Goal: Navigation & Orientation: Find specific page/section

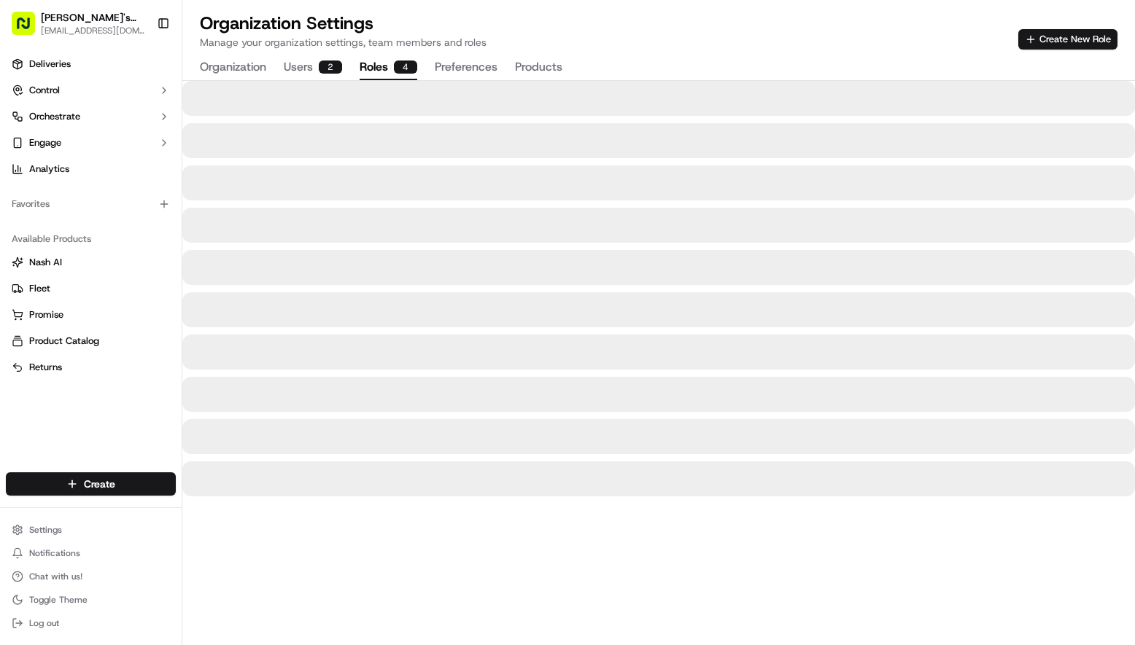
click at [405, 66] on div "4" at bounding box center [405, 67] width 23 height 13
click at [327, 69] on div "2" at bounding box center [330, 67] width 23 height 13
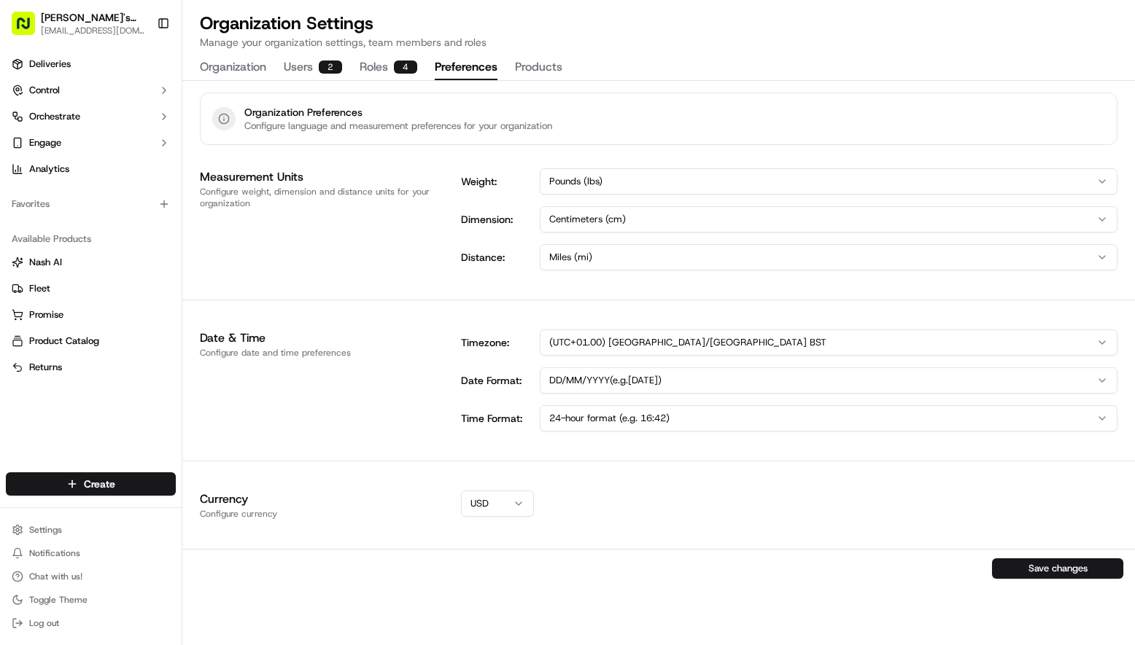
click at [481, 70] on button "Preferences" at bounding box center [466, 67] width 63 height 25
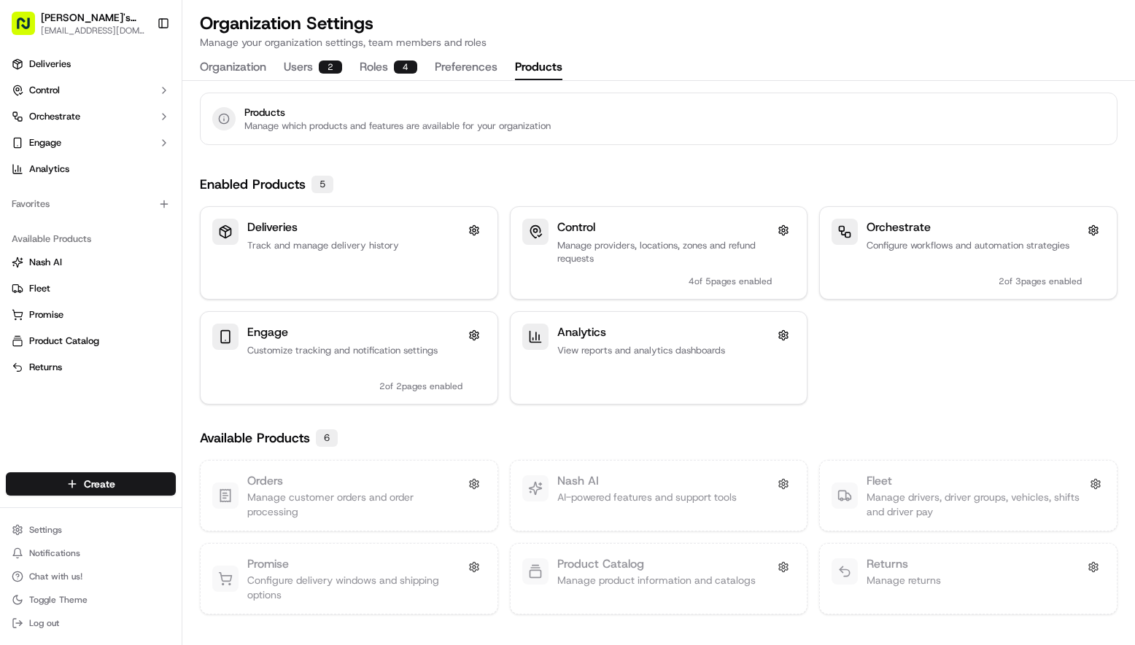
click at [537, 66] on button "Products" at bounding box center [538, 67] width 47 height 25
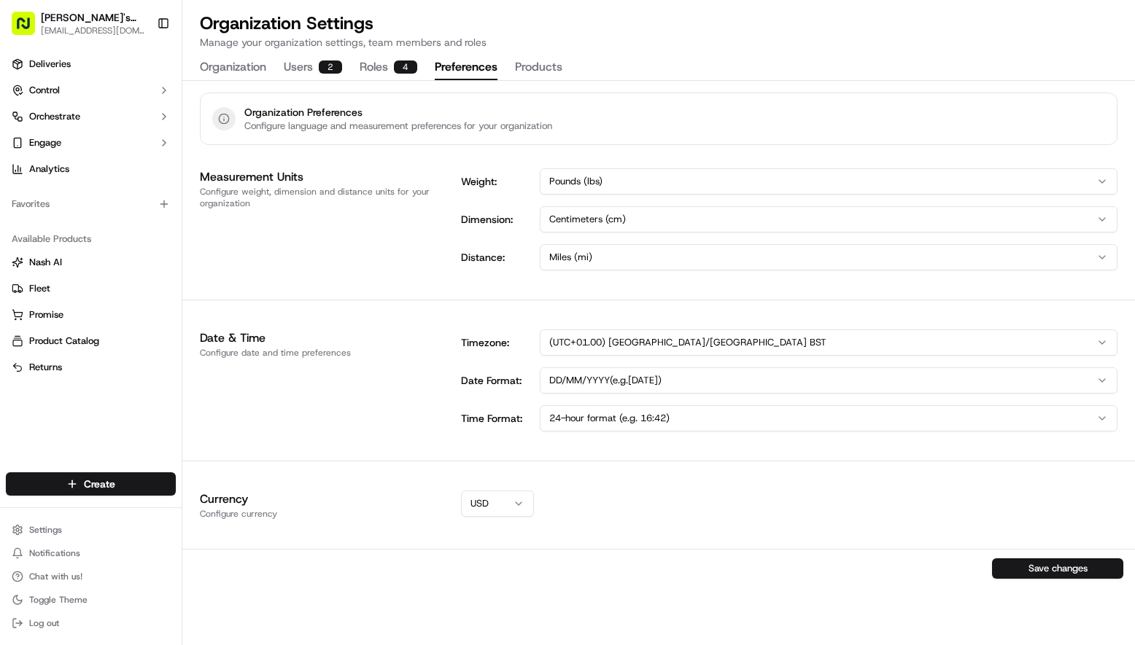
click at [484, 63] on button "Preferences" at bounding box center [466, 67] width 63 height 25
click at [531, 68] on button "Products" at bounding box center [538, 67] width 47 height 25
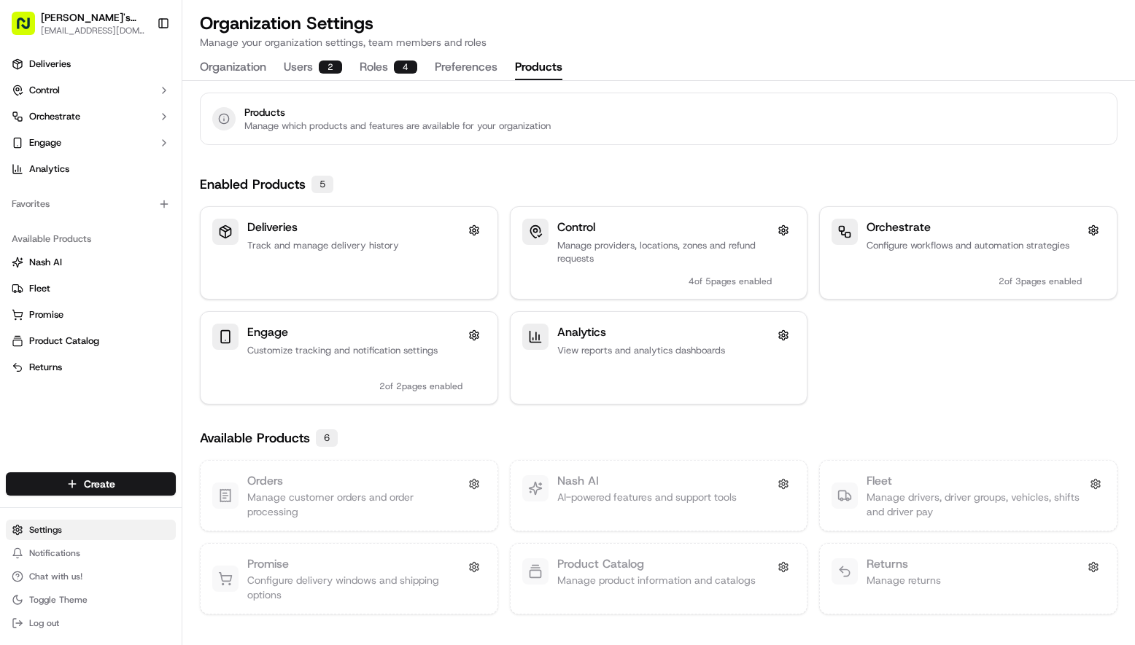
click at [55, 533] on html "[PERSON_NAME]'s Original [EMAIL_ADDRESS][DOMAIN_NAME] Toggle Sidebar Deliveries…" at bounding box center [567, 322] width 1135 height 645
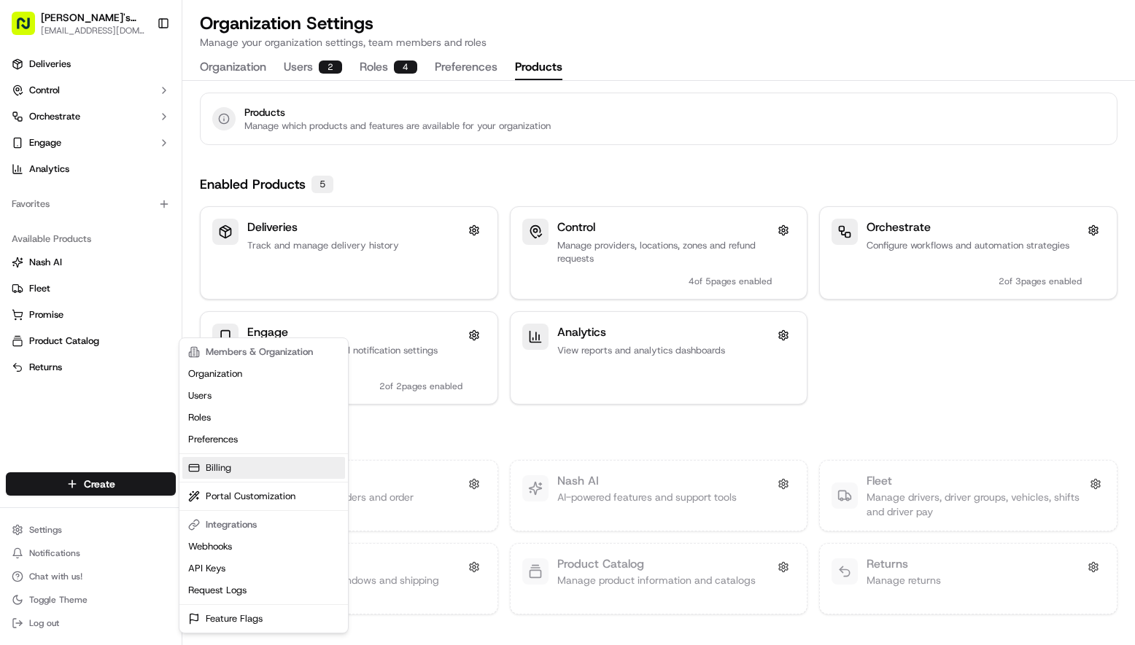
click at [229, 474] on link "Billing" at bounding box center [263, 468] width 163 height 22
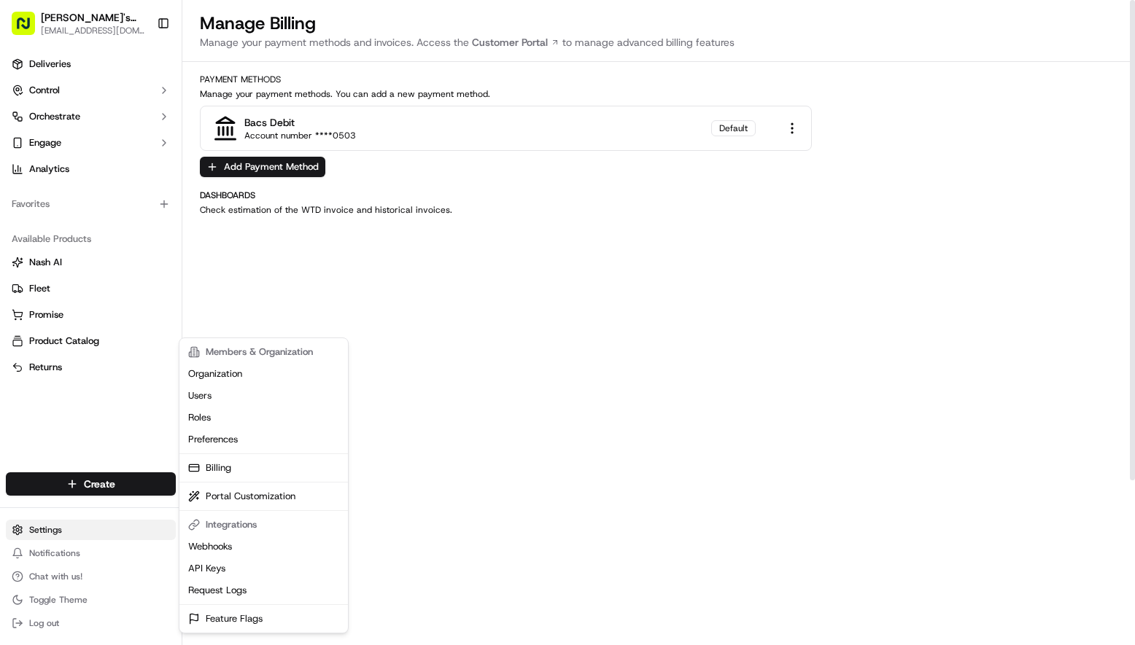
click at [58, 531] on html "[PERSON_NAME]'s Original [EMAIL_ADDRESS][DOMAIN_NAME] Toggle Sidebar Deliveries…" at bounding box center [567, 322] width 1135 height 645
click at [101, 380] on html "[PERSON_NAME]'s Original [EMAIL_ADDRESS][DOMAIN_NAME] Toggle Sidebar Deliveries…" at bounding box center [567, 322] width 1135 height 645
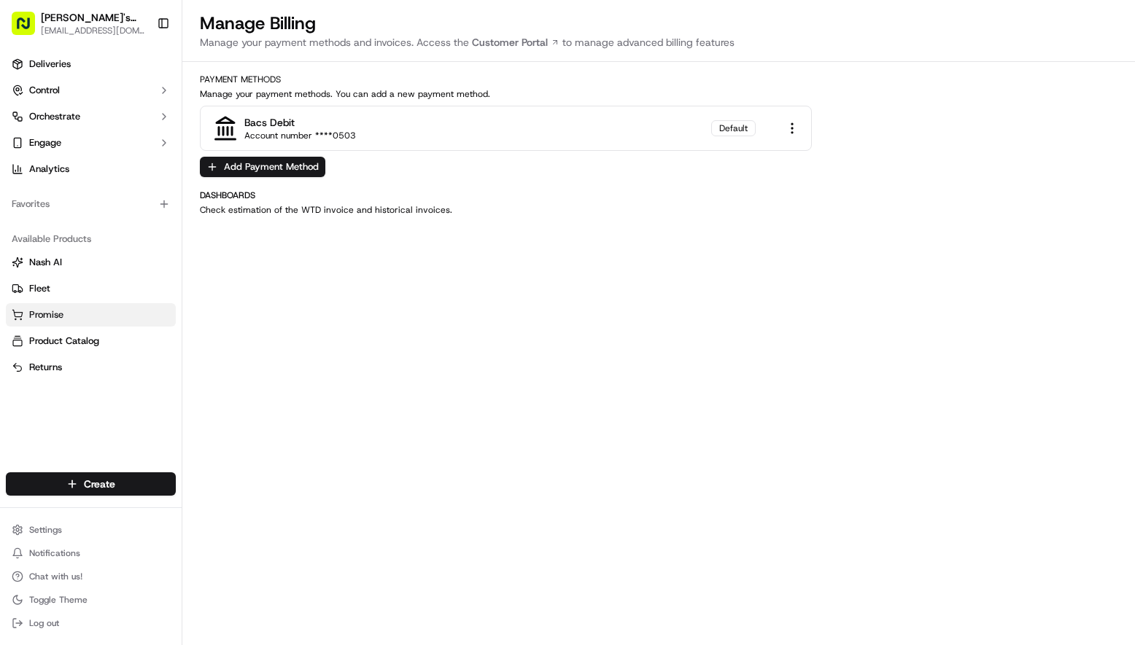
click at [56, 310] on span "Promise" at bounding box center [46, 314] width 34 height 13
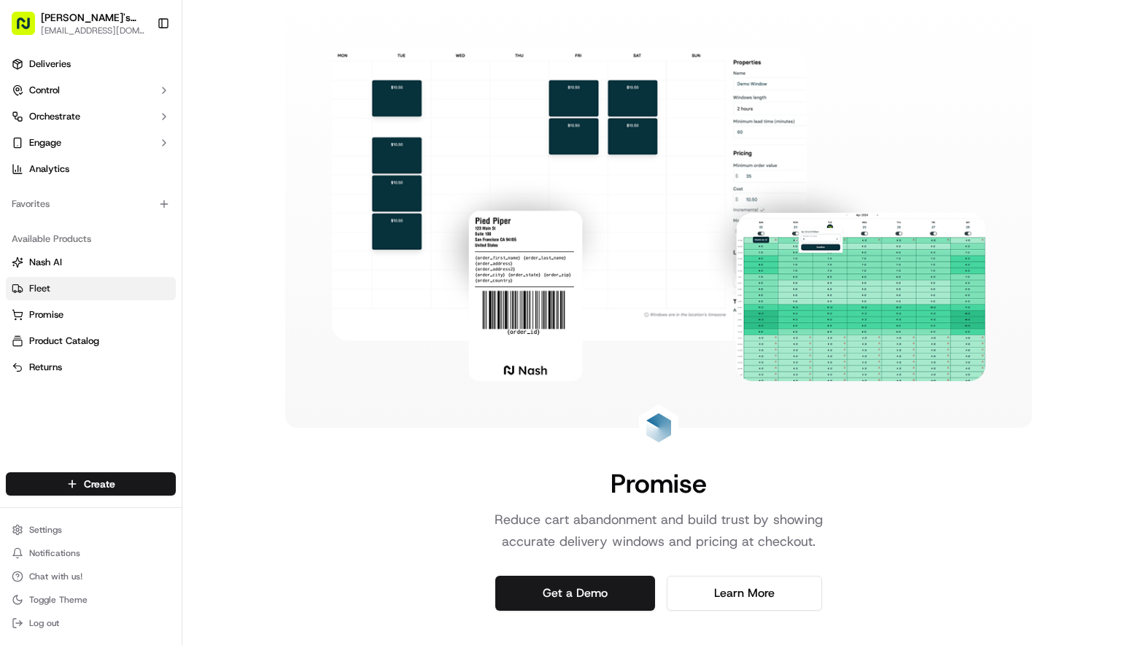
click at [53, 289] on link "Fleet" at bounding box center [91, 288] width 158 height 13
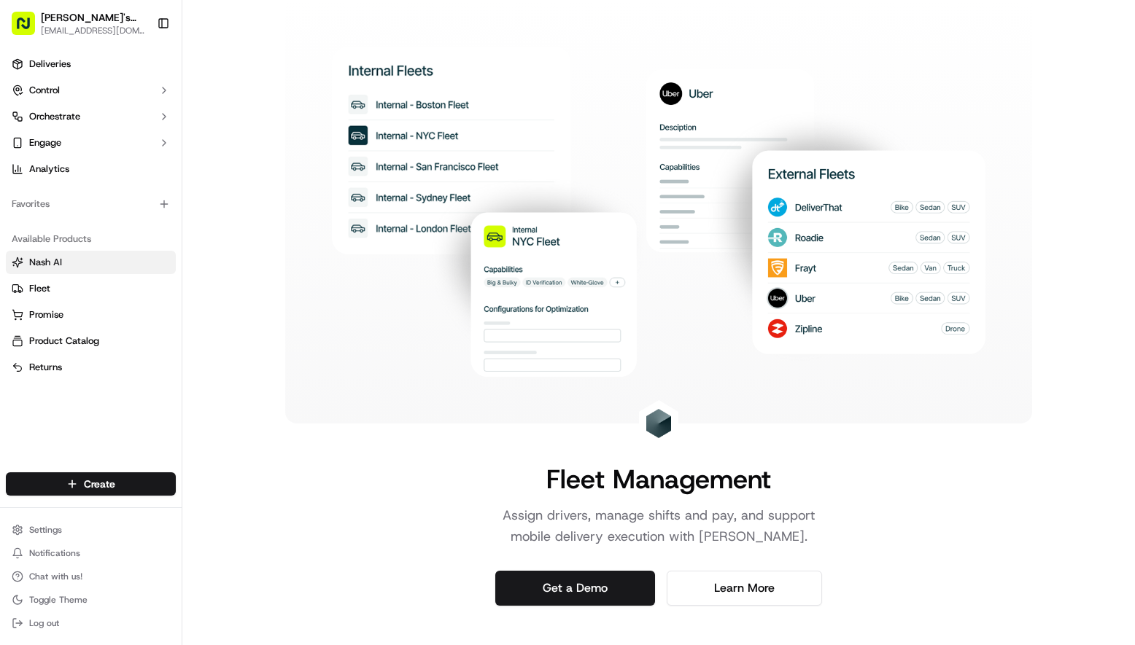
click at [50, 264] on span "Nash AI" at bounding box center [45, 262] width 33 height 13
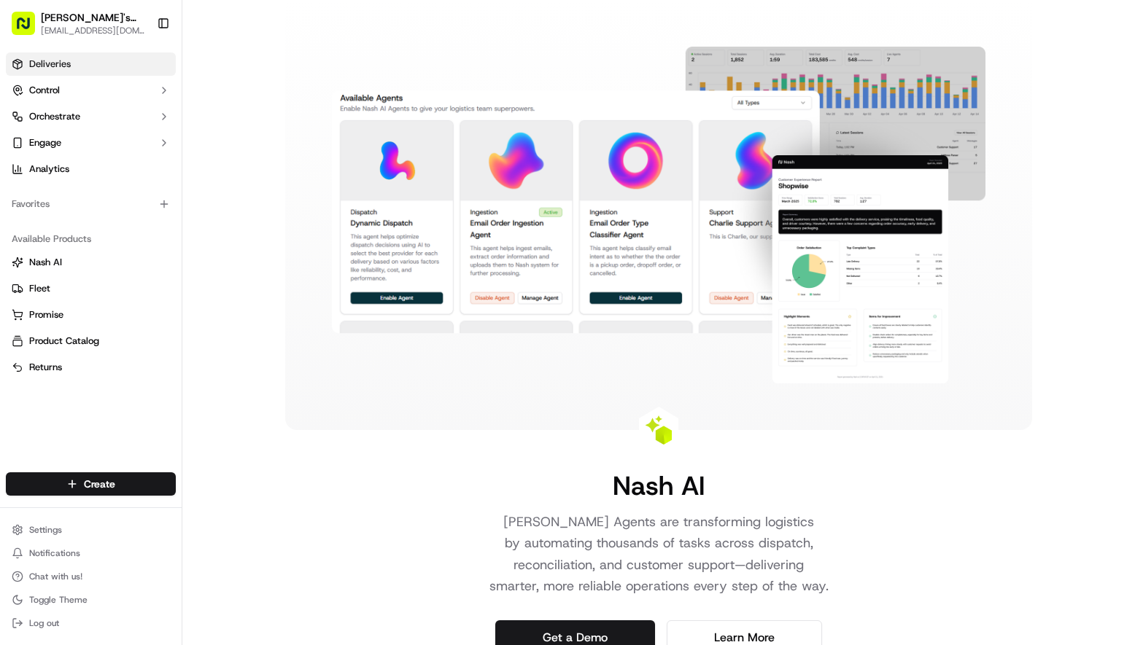
click at [84, 66] on link "Deliveries" at bounding box center [91, 64] width 170 height 23
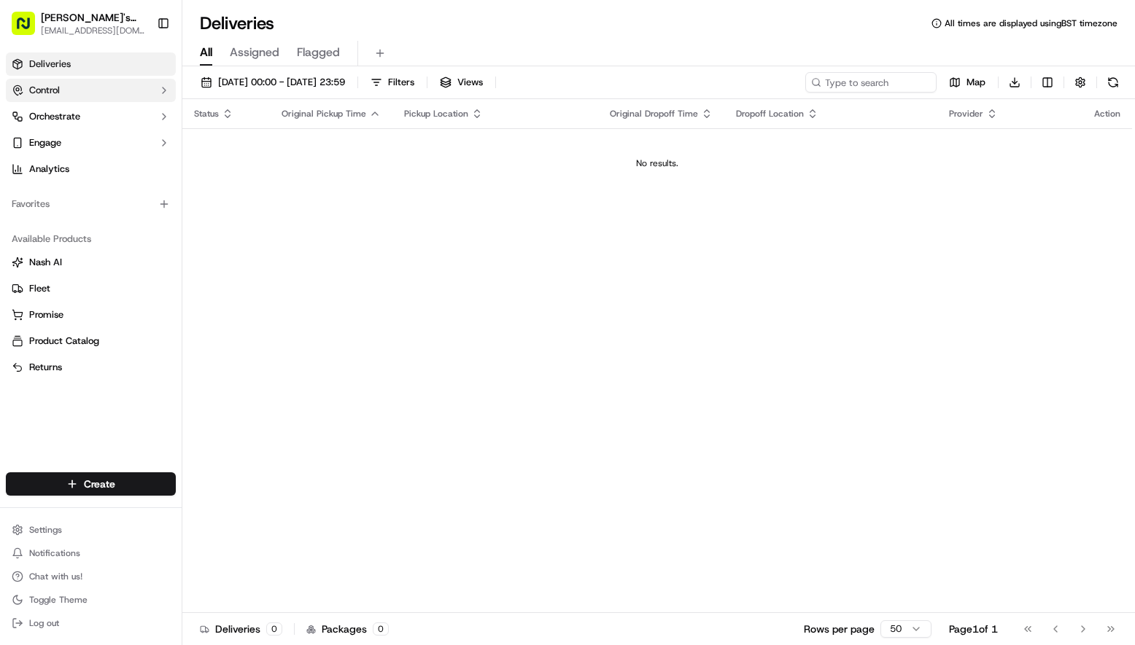
click at [55, 88] on span "Control" at bounding box center [44, 90] width 31 height 13
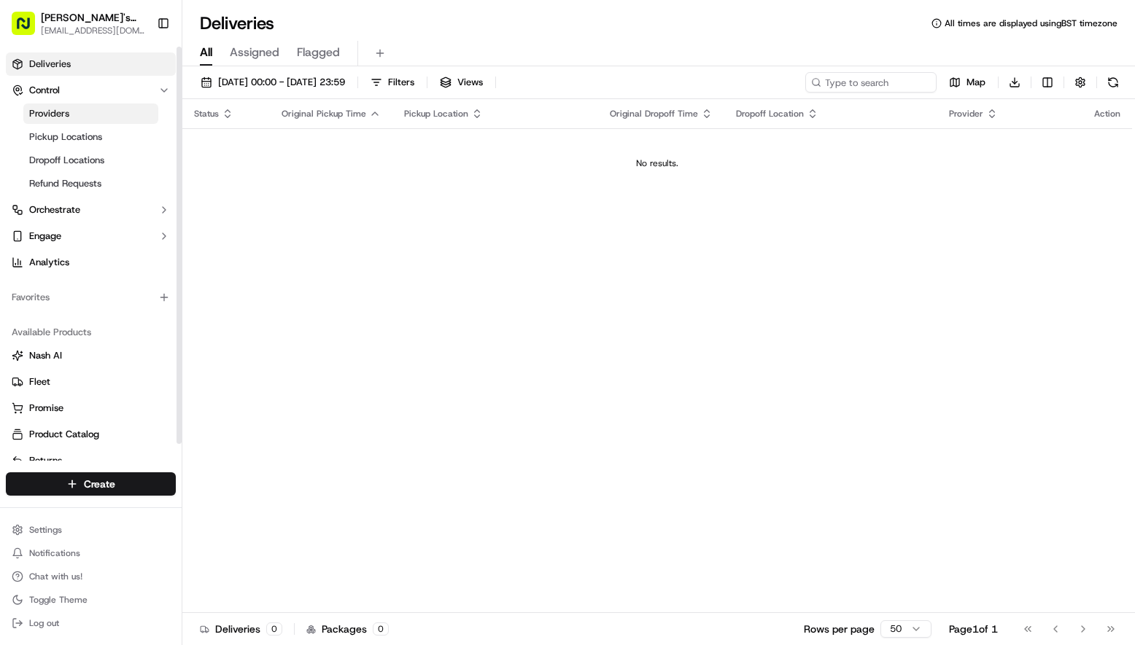
click at [63, 115] on span "Providers" at bounding box center [49, 113] width 40 height 13
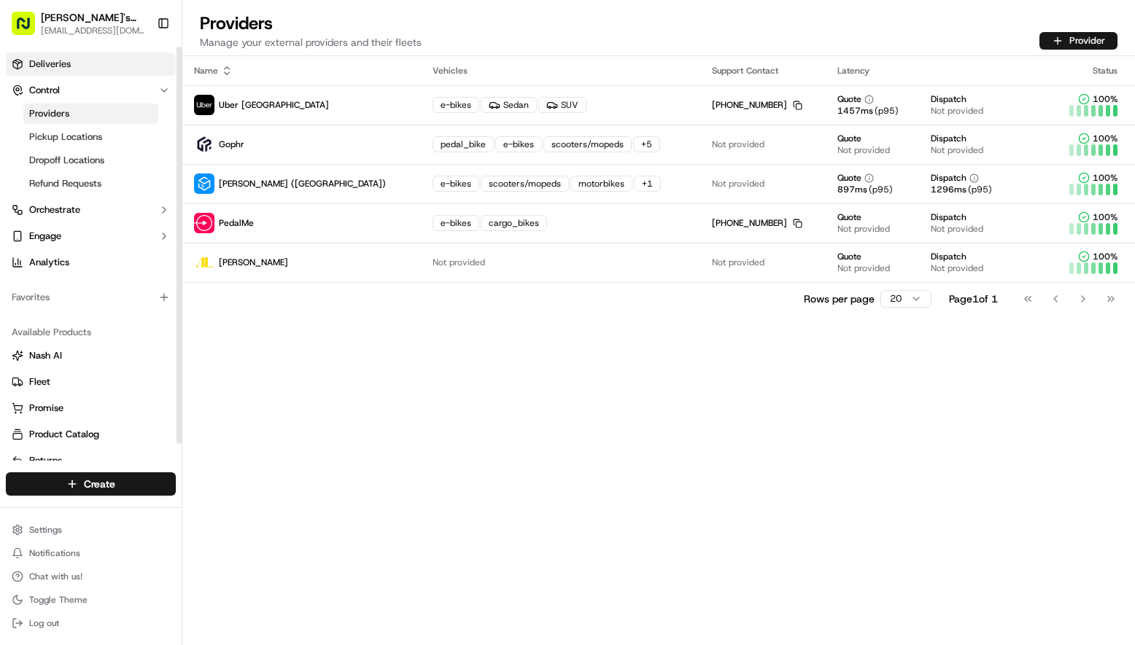
click at [72, 63] on link "Deliveries" at bounding box center [91, 64] width 170 height 23
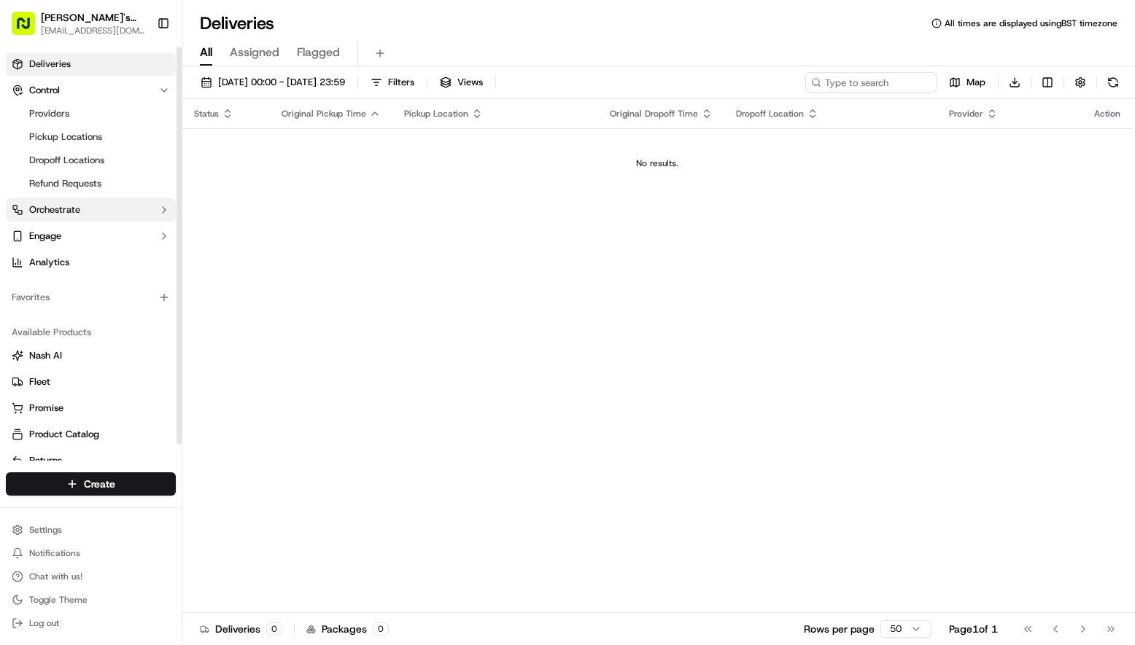
click at [67, 211] on span "Orchestrate" at bounding box center [54, 209] width 51 height 13
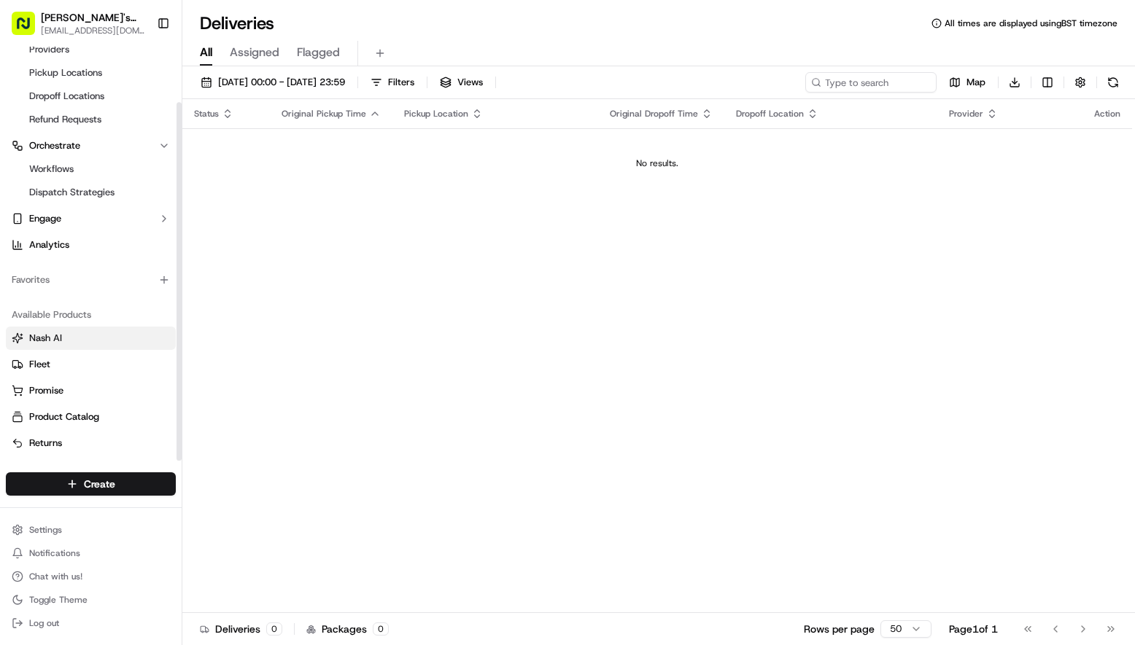
scroll to position [64, 0]
